Goal: Task Accomplishment & Management: Manage account settings

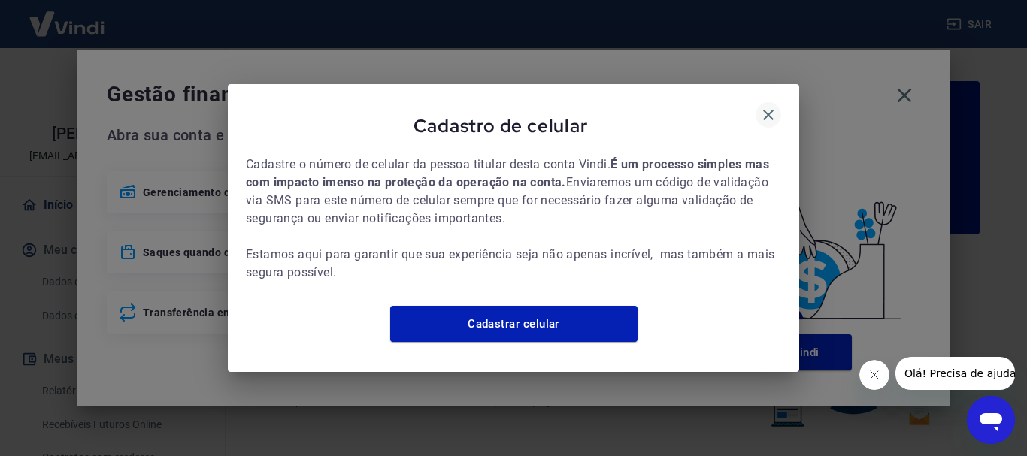
click at [759, 108] on icon "button" at bounding box center [768, 115] width 18 height 18
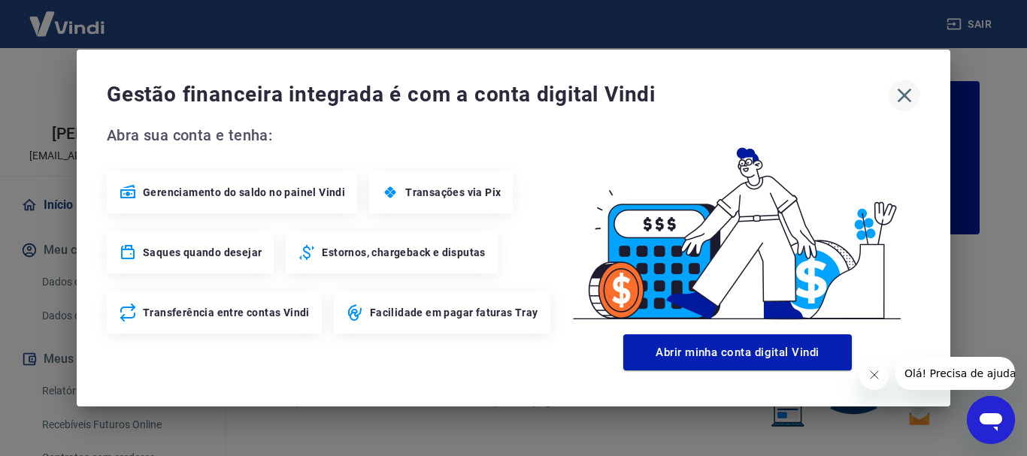
click at [912, 97] on icon "button" at bounding box center [904, 95] width 24 height 24
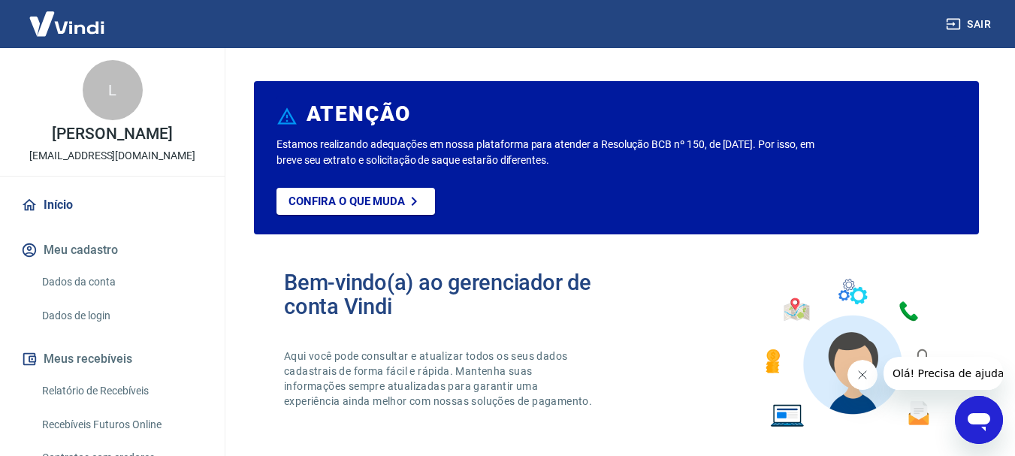
click at [87, 384] on link "Relatório de Recebíveis" at bounding box center [121, 391] width 171 height 31
